Goal: Information Seeking & Learning: Find specific fact

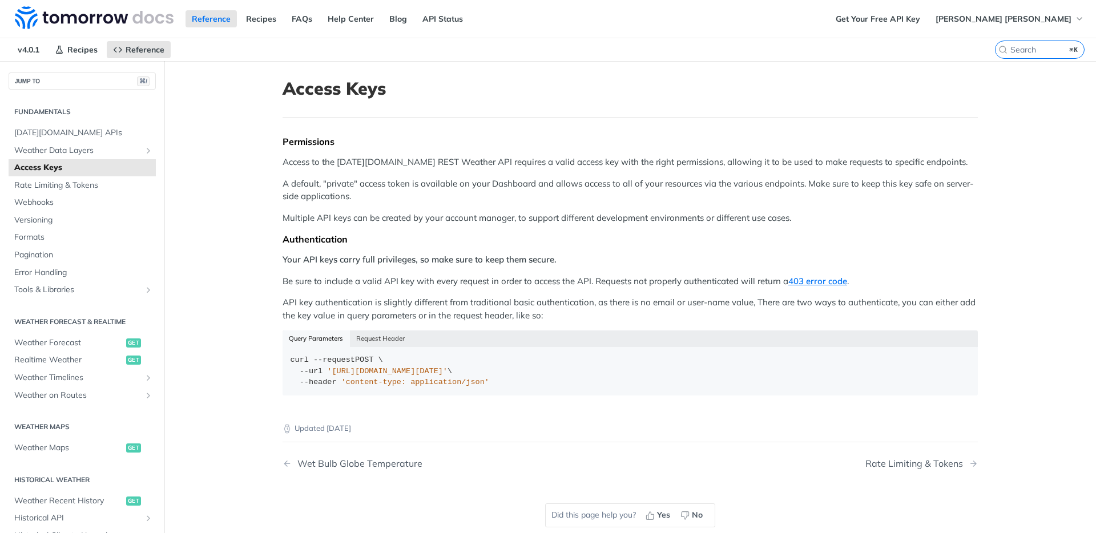
scroll to position [74, 0]
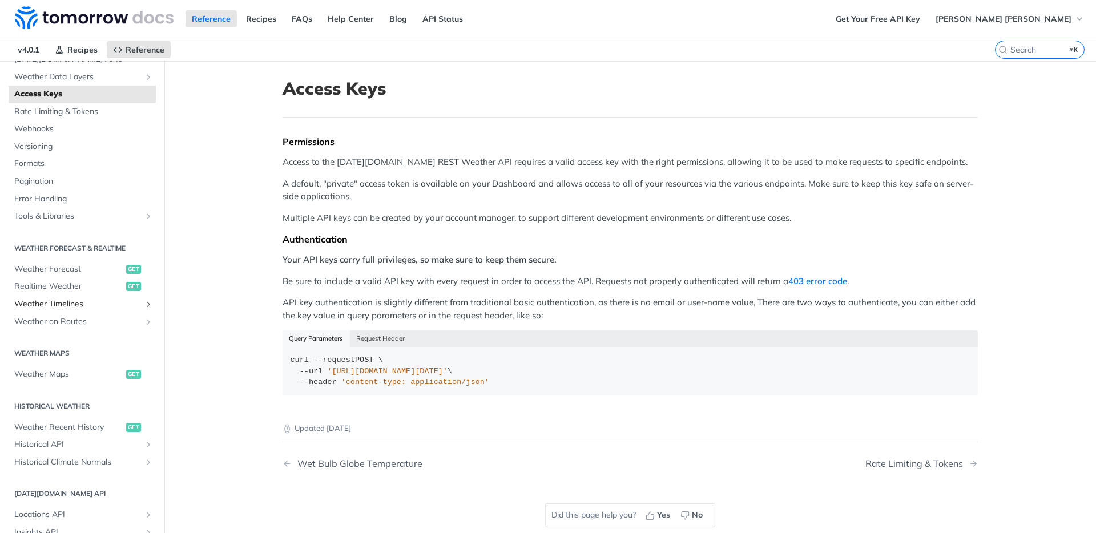
click at [64, 304] on span "Weather Timelines" at bounding box center [77, 304] width 127 height 11
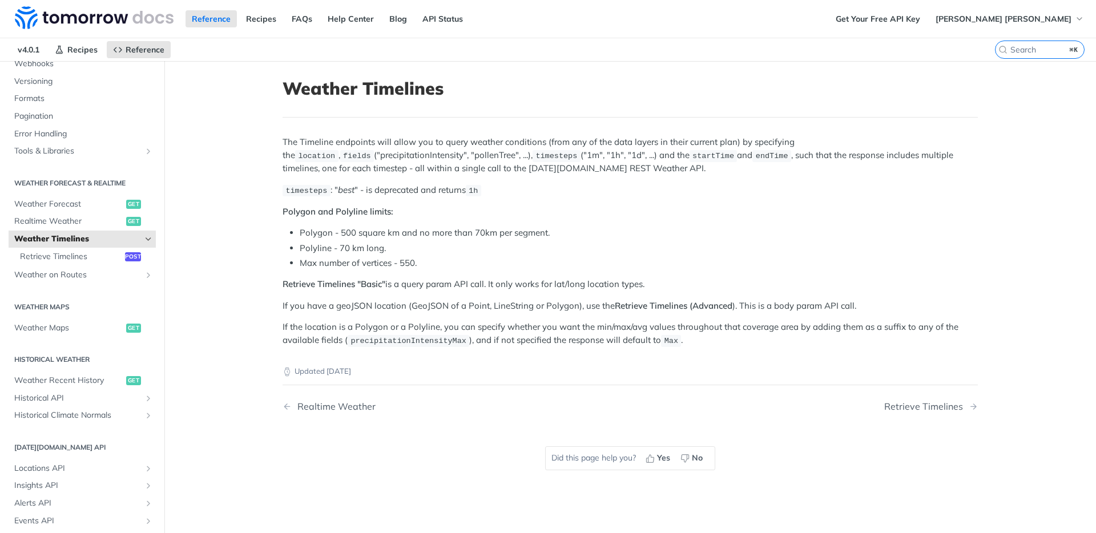
scroll to position [160, 0]
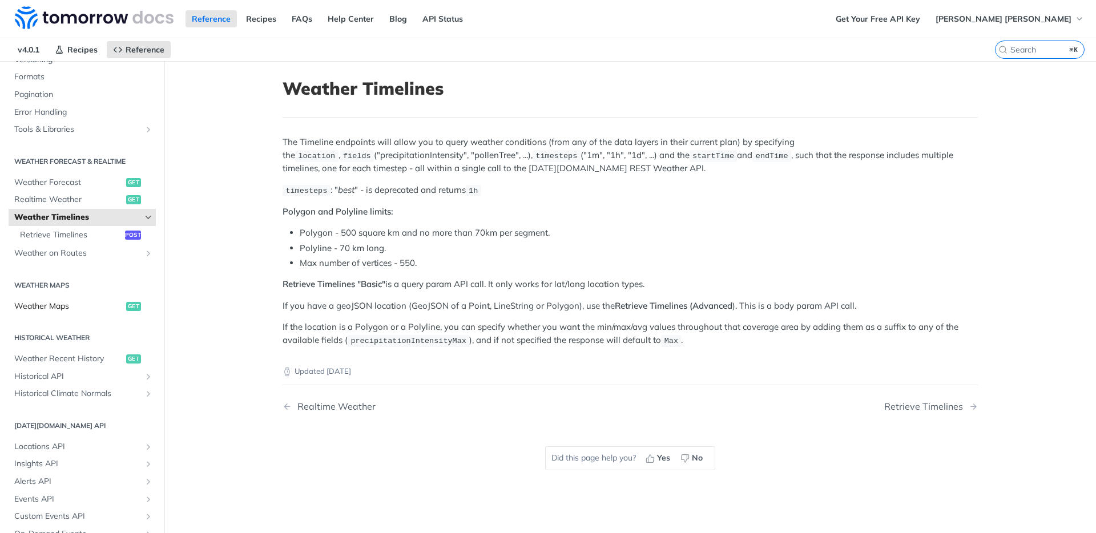
click at [65, 303] on span "Weather Maps" at bounding box center [68, 306] width 109 height 11
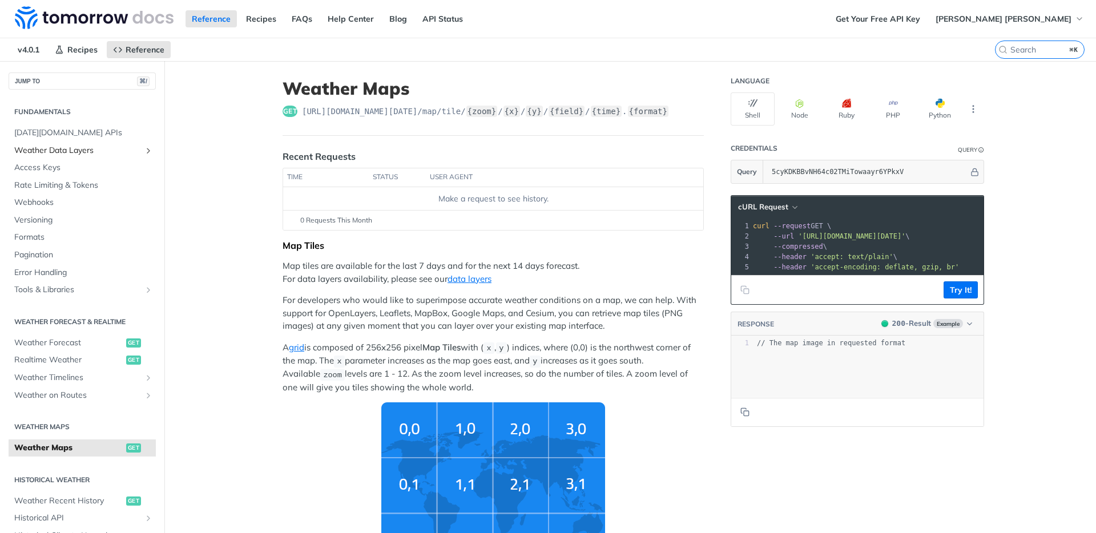
click at [85, 146] on span "Weather Data Layers" at bounding box center [77, 150] width 127 height 11
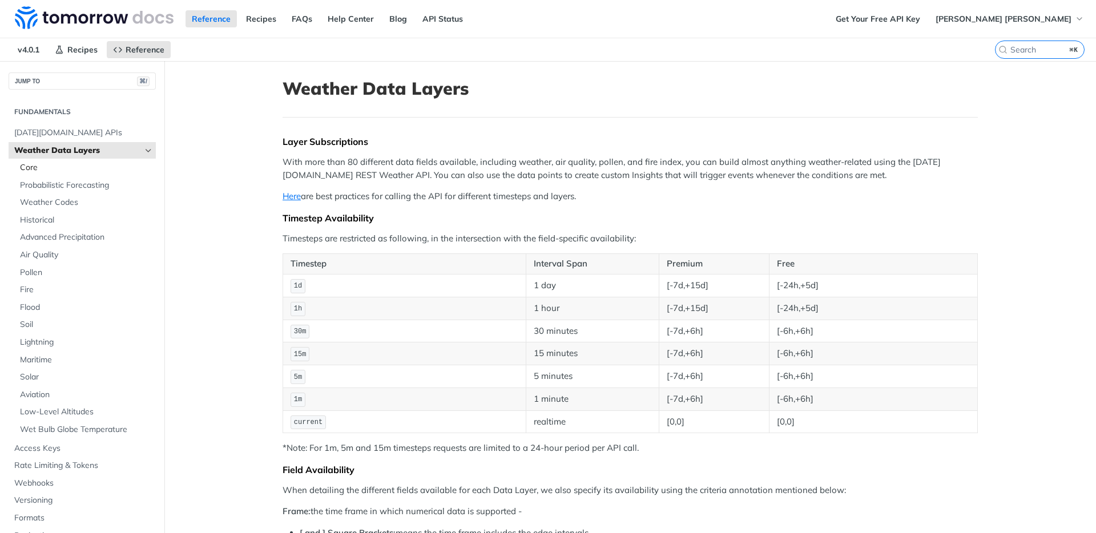
click at [37, 167] on span "Core" at bounding box center [86, 167] width 133 height 11
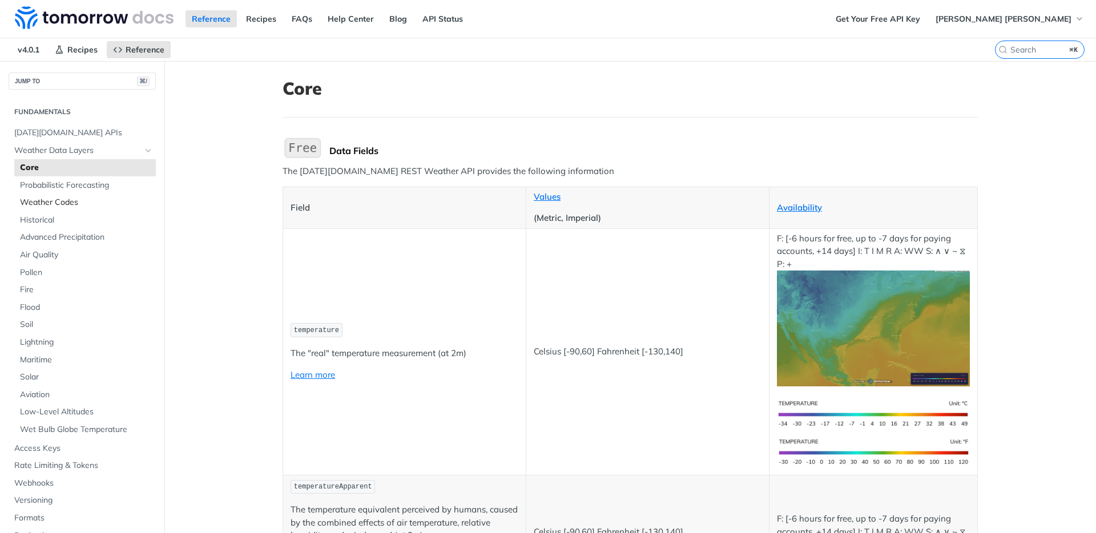
click at [63, 199] on span "Weather Codes" at bounding box center [86, 202] width 133 height 11
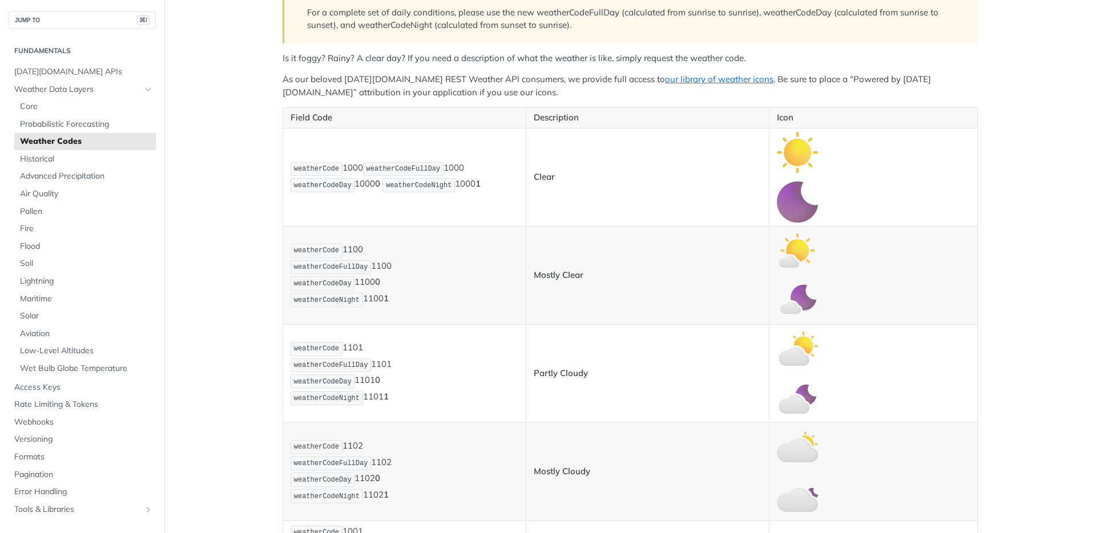
scroll to position [214, 0]
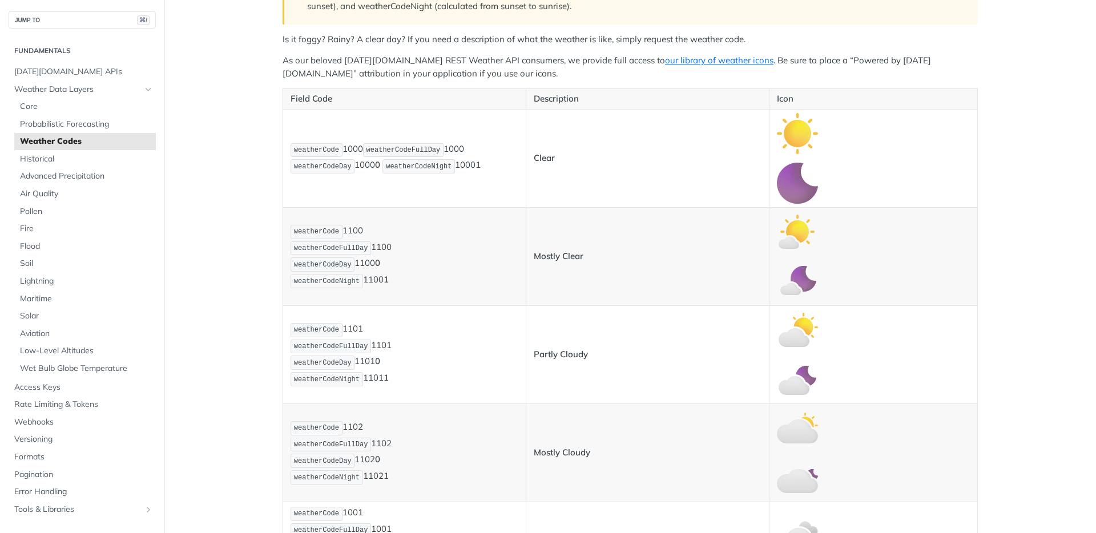
click at [543, 160] on strong "Clear" at bounding box center [544, 157] width 21 height 11
click at [473, 181] on td "weatherCode 1000 weatherCodeFullDay 1000 weatherCodeDay 1000 0 weatherCodeNight…" at bounding box center [404, 158] width 243 height 98
click at [689, 61] on link "our library of weather icons" at bounding box center [719, 60] width 108 height 11
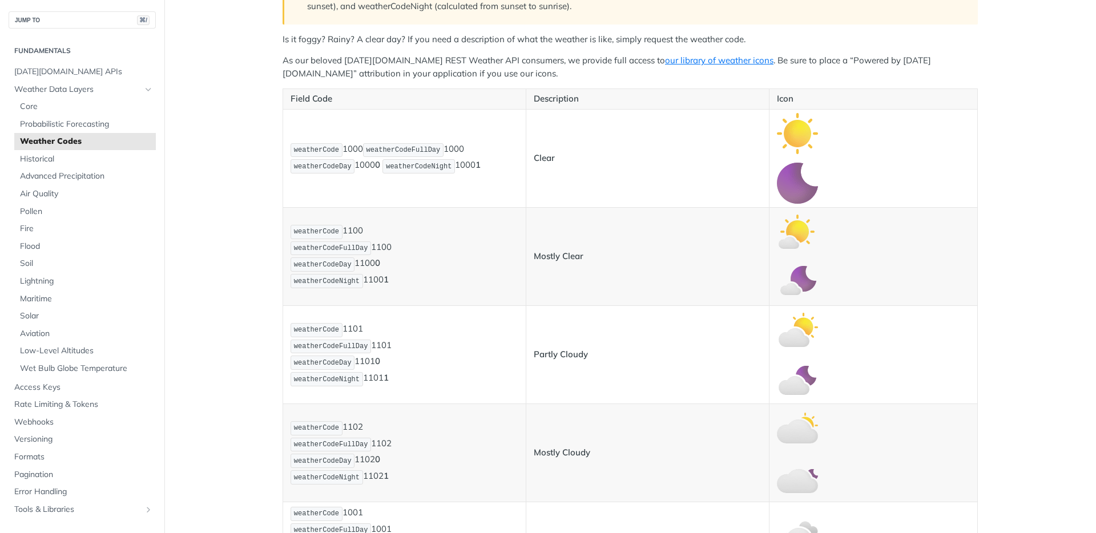
click at [448, 284] on p "weatherCode 1100 weatherCodeFullDay 1100 weatherCodeDay 1100 0 weatherCodeNight…" at bounding box center [405, 257] width 228 height 66
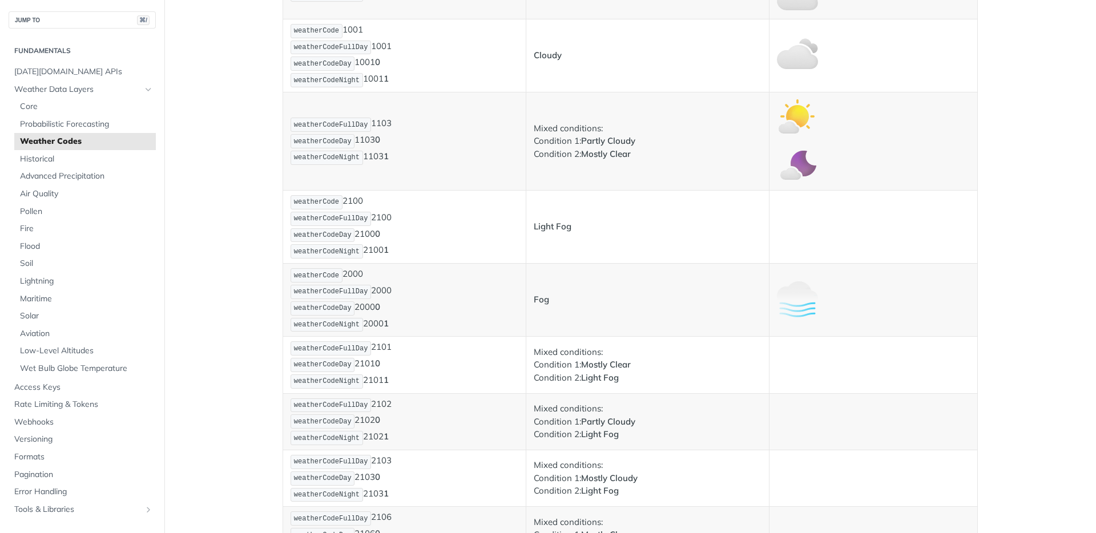
scroll to position [783, 0]
